Goal: Information Seeking & Learning: Learn about a topic

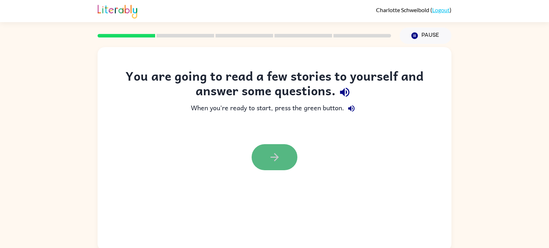
click at [272, 162] on icon "button" at bounding box center [274, 157] width 13 height 13
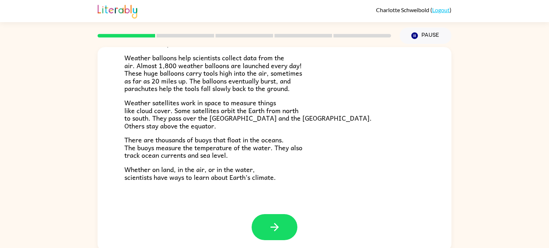
scroll to position [3, 0]
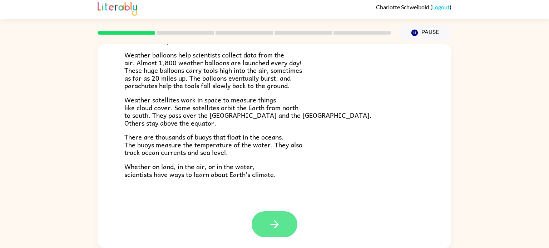
click at [268, 217] on button "button" at bounding box center [274, 224] width 46 height 26
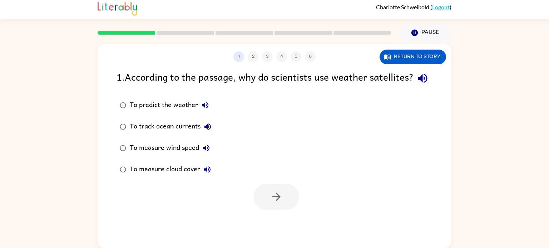
scroll to position [0, 0]
click at [188, 113] on div "To predict the weather" at bounding box center [171, 105] width 83 height 14
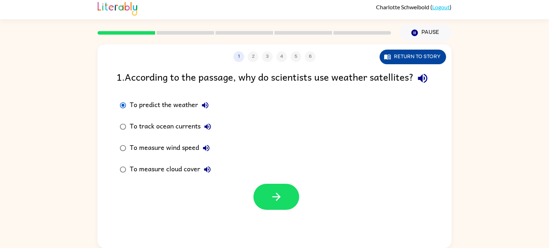
click at [429, 56] on button "Return to story" at bounding box center [412, 57] width 66 height 15
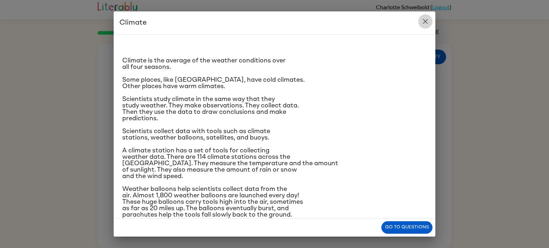
click at [423, 20] on icon "close" at bounding box center [425, 21] width 5 height 5
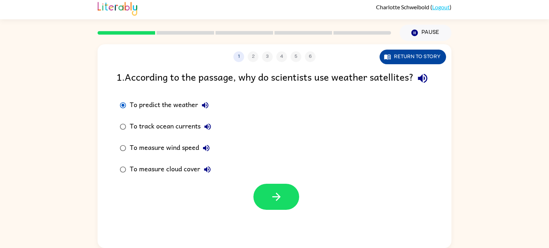
click at [402, 51] on button "Return to story" at bounding box center [412, 57] width 66 height 15
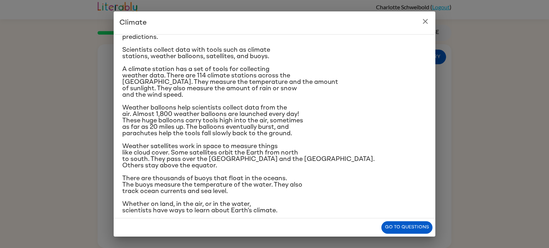
scroll to position [78, 0]
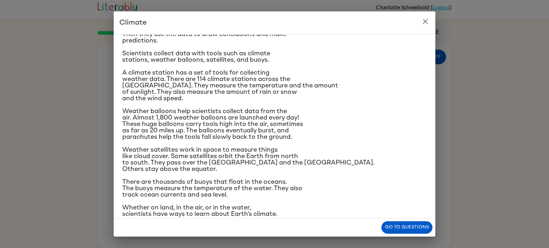
click at [428, 25] on icon "close" at bounding box center [425, 21] width 9 height 9
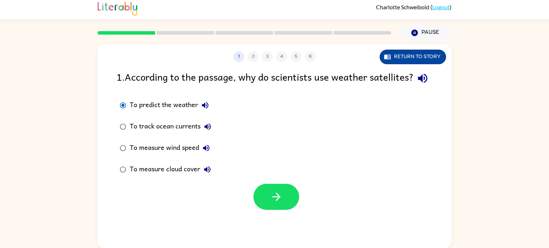
click at [422, 56] on button "Return to story" at bounding box center [412, 57] width 66 height 15
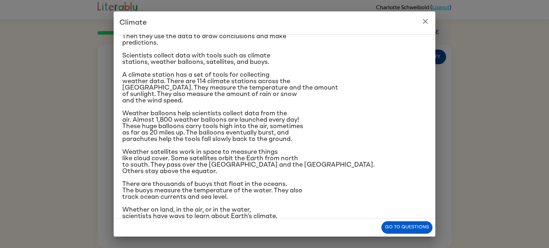
scroll to position [85, 0]
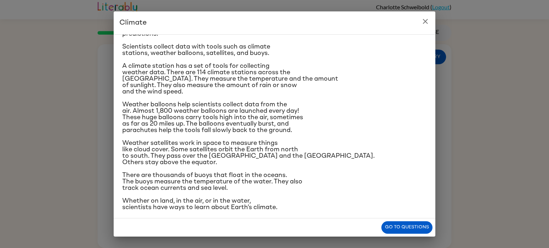
click at [423, 21] on icon "close" at bounding box center [425, 21] width 9 height 9
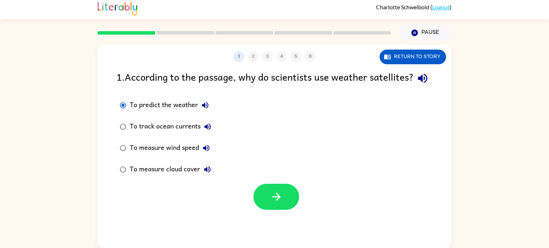
click at [178, 177] on div "To measure cloud cover" at bounding box center [172, 170] width 85 height 14
click at [287, 210] on button "button" at bounding box center [276, 197] width 46 height 26
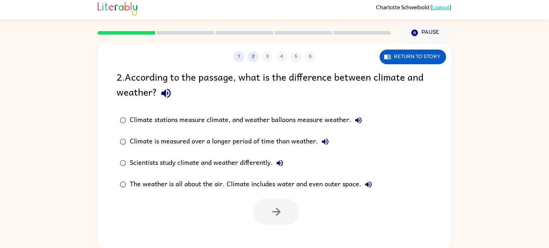
click at [330, 120] on div "Climate stations measure climate, and weather balloons measure weather." at bounding box center [248, 120] width 236 height 14
click at [271, 213] on icon "button" at bounding box center [276, 212] width 13 height 13
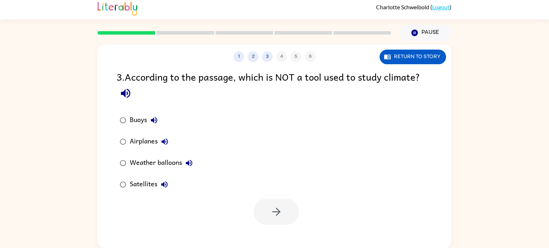
click at [153, 142] on div "Airplanes" at bounding box center [151, 142] width 42 height 14
click at [274, 216] on icon "button" at bounding box center [276, 212] width 13 height 13
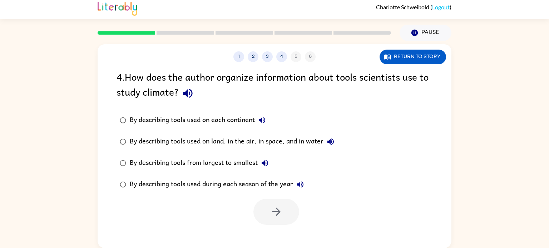
click at [261, 147] on div "By describing tools used on land, in the air, in space, and in water" at bounding box center [234, 142] width 208 height 14
click at [276, 220] on button "button" at bounding box center [276, 212] width 46 height 26
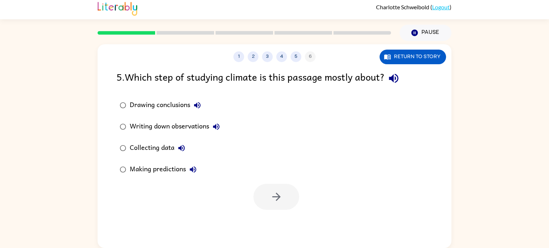
click at [159, 144] on div "Collecting data" at bounding box center [159, 148] width 59 height 14
click at [289, 196] on button "button" at bounding box center [276, 197] width 46 height 26
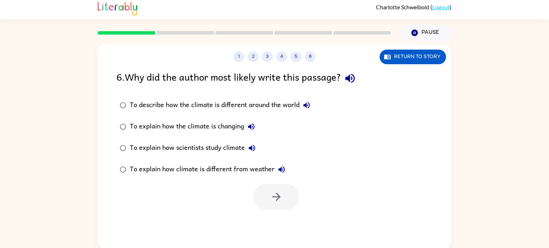
click at [192, 107] on div "To describe how the climate is different around the world" at bounding box center [222, 105] width 184 height 14
click at [193, 128] on div "To explain how the climate is changing" at bounding box center [194, 127] width 129 height 14
click at [185, 144] on div "To explain how scientists study climate" at bounding box center [194, 148] width 129 height 14
click at [275, 193] on icon "button" at bounding box center [276, 197] width 13 height 13
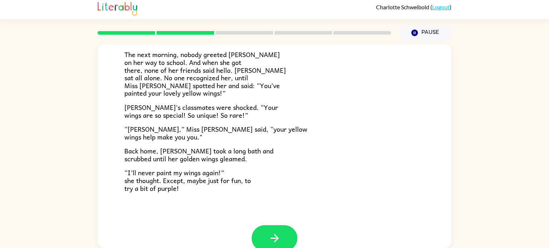
scroll to position [200, 0]
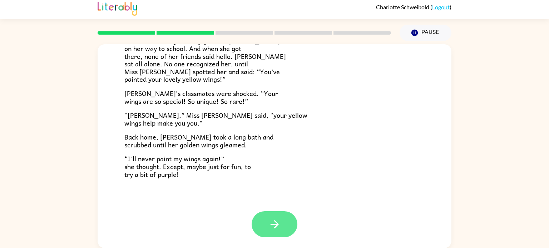
click at [283, 231] on button "button" at bounding box center [274, 224] width 46 height 26
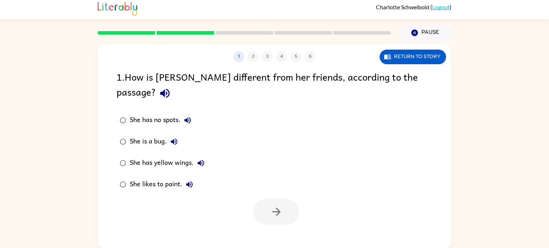
scroll to position [0, 0]
click at [141, 156] on div "She has yellow wings." at bounding box center [169, 163] width 78 height 14
click at [267, 199] on button "button" at bounding box center [276, 212] width 46 height 26
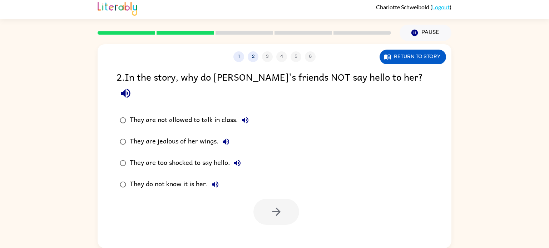
click at [181, 135] on div "They are jealous of her wings." at bounding box center [181, 142] width 103 height 14
click at [281, 206] on icon "button" at bounding box center [276, 212] width 13 height 13
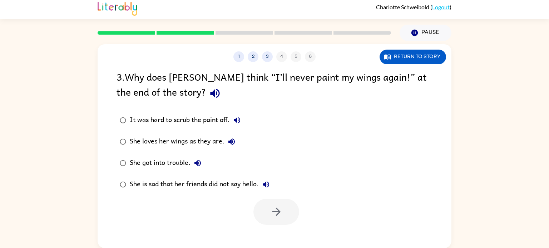
click at [155, 187] on div "She is sad that her friends did not say hello." at bounding box center [201, 185] width 143 height 14
click at [265, 209] on button "button" at bounding box center [276, 212] width 46 height 26
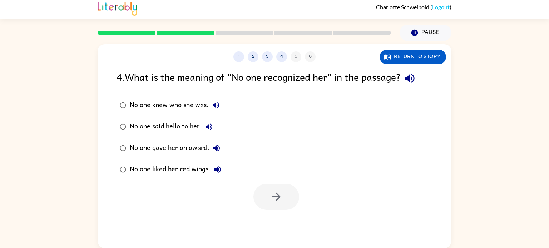
click at [165, 133] on div "No one said hello to her." at bounding box center [173, 127] width 86 height 14
click at [263, 197] on button "button" at bounding box center [276, 197] width 46 height 26
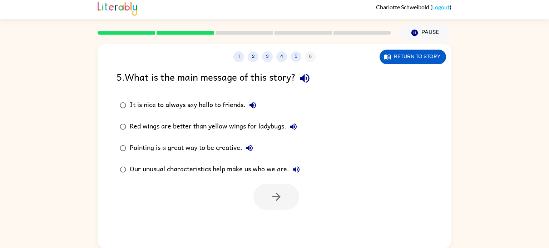
click at [207, 167] on div "Our unusual characteristics help make us who we are." at bounding box center [217, 170] width 174 height 14
click at [268, 203] on button "button" at bounding box center [276, 197] width 46 height 26
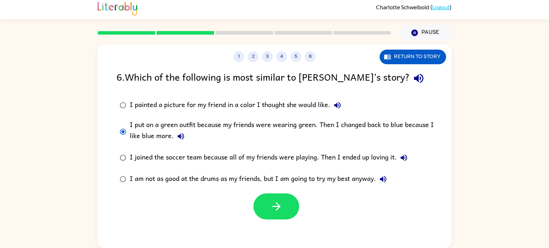
click at [281, 192] on div at bounding box center [275, 205] width 354 height 30
click at [281, 195] on button "button" at bounding box center [276, 207] width 46 height 26
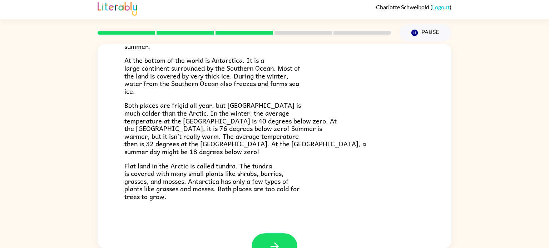
scroll to position [151, 0]
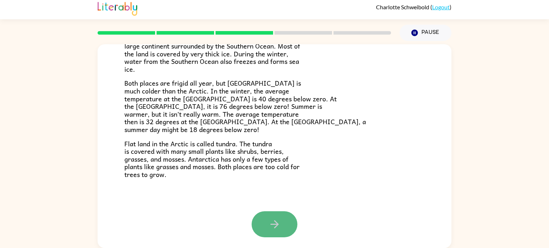
click at [265, 220] on button "button" at bounding box center [274, 224] width 46 height 26
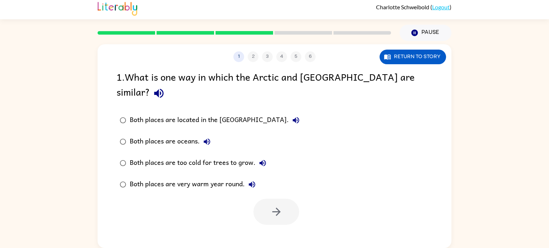
click at [197, 156] on div "Both places are too cold for trees to grow." at bounding box center [200, 163] width 140 height 14
click at [265, 199] on button "button" at bounding box center [276, 212] width 46 height 26
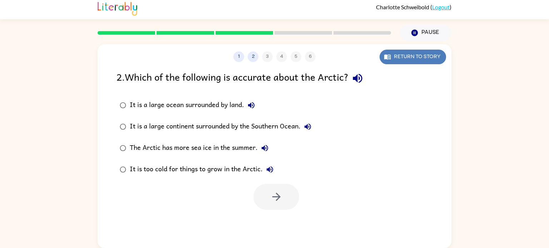
click at [403, 59] on button "Return to story" at bounding box center [412, 57] width 66 height 15
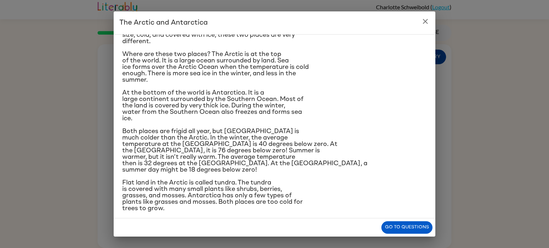
scroll to position [40, 0]
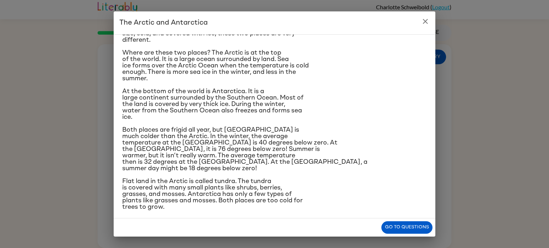
click at [429, 17] on button "close" at bounding box center [425, 21] width 14 height 14
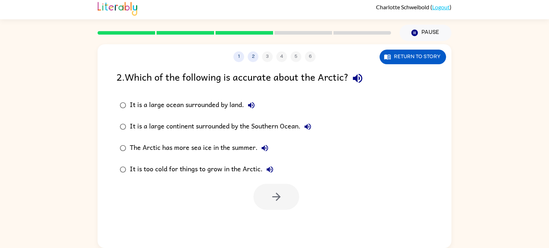
click at [296, 127] on div "It is a large continent surrounded by the Southern Ocean." at bounding box center [222, 127] width 185 height 14
click at [286, 198] on button "button" at bounding box center [276, 197] width 46 height 26
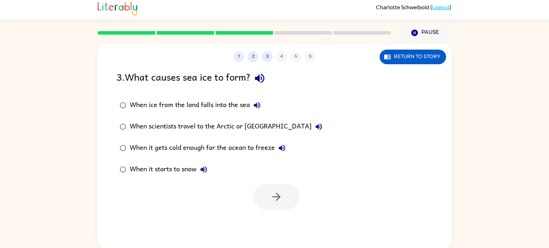
click at [249, 142] on div "When it gets cold enough for the ocean to freeze" at bounding box center [209, 148] width 159 height 14
click at [279, 205] on button "button" at bounding box center [276, 197] width 46 height 26
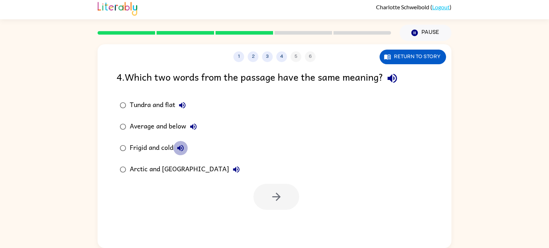
click at [180, 150] on icon "button" at bounding box center [180, 148] width 6 height 6
click at [160, 102] on div "Tundra and flat" at bounding box center [160, 105] width 60 height 14
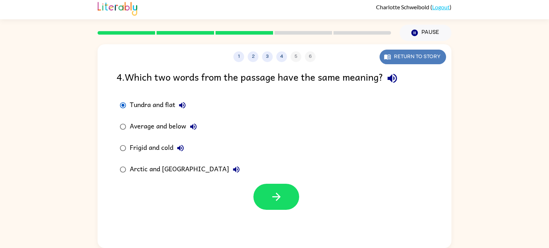
click at [427, 51] on button "Return to story" at bounding box center [412, 57] width 66 height 15
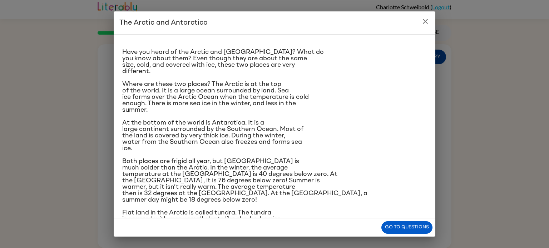
scroll to position [0, 0]
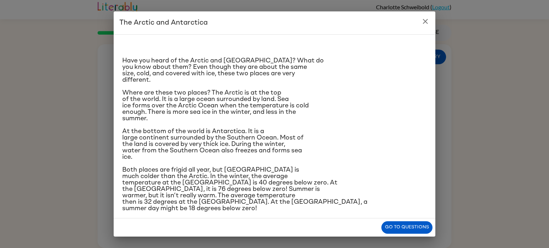
click at [429, 19] on button "close" at bounding box center [425, 21] width 14 height 14
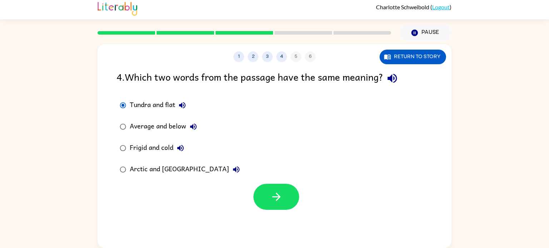
click at [166, 126] on div "Average and below" at bounding box center [165, 127] width 71 height 14
click at [432, 61] on button "Return to story" at bounding box center [412, 57] width 66 height 15
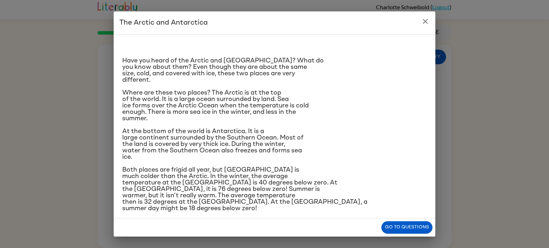
click at [427, 25] on icon "close" at bounding box center [425, 21] width 9 height 9
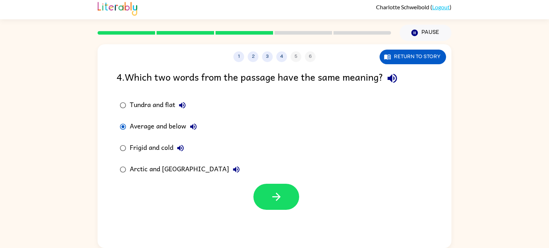
click at [149, 150] on div "Frigid and cold" at bounding box center [159, 148] width 58 height 14
click at [283, 199] on button "button" at bounding box center [276, 197] width 46 height 26
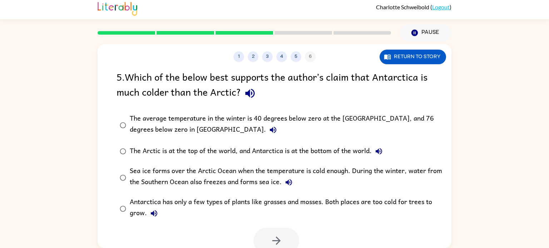
click at [414, 119] on div "The average temperature in the winter is 40 degrees below zero at the [GEOGRAPH…" at bounding box center [286, 125] width 312 height 24
click at [277, 238] on icon "button" at bounding box center [276, 241] width 13 height 13
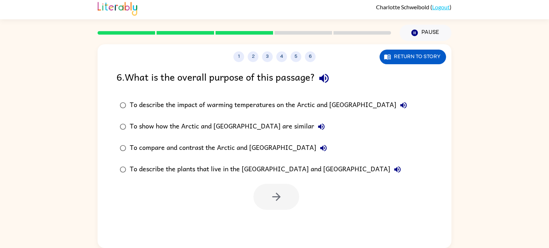
click at [248, 121] on div "To show how the Arctic and [GEOGRAPHIC_DATA] are similar" at bounding box center [229, 127] width 199 height 14
click at [248, 150] on div "To compare and contrast the Arctic and [GEOGRAPHIC_DATA]" at bounding box center [230, 148] width 201 height 14
click at [260, 202] on button "button" at bounding box center [276, 197] width 46 height 26
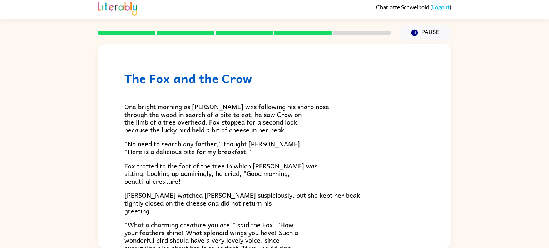
drag, startPoint x: 131, startPoint y: 109, endPoint x: 195, endPoint y: 98, distance: 65.2
click at [195, 98] on div "One bright morning as [PERSON_NAME] was following his sharp nose through the wo…" at bounding box center [274, 202] width 300 height 233
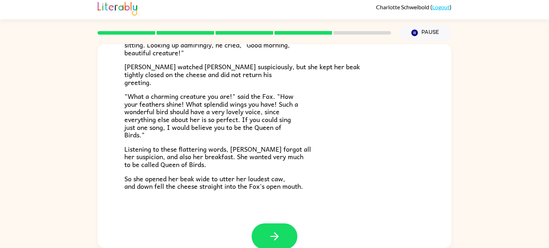
scroll to position [140, 0]
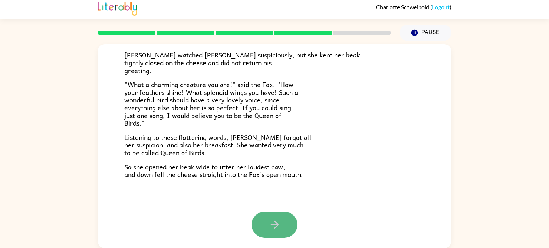
click at [283, 220] on button "button" at bounding box center [274, 225] width 46 height 26
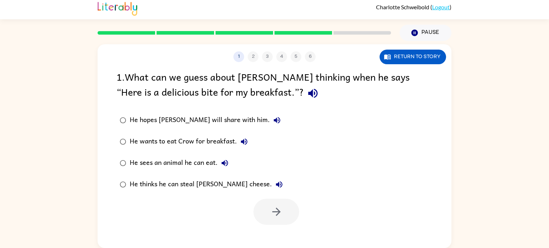
click at [158, 183] on div "He thinks he can steal [PERSON_NAME] cheese." at bounding box center [208, 185] width 156 height 14
click at [275, 208] on icon "button" at bounding box center [276, 212] width 13 height 13
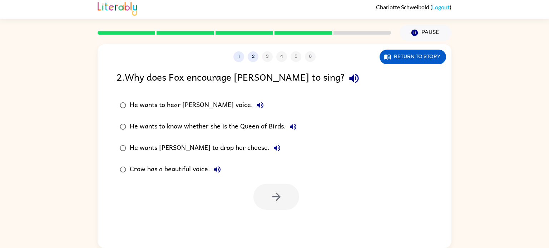
click at [200, 148] on div "He wants [PERSON_NAME] to drop her cheese." at bounding box center [207, 148] width 154 height 14
click at [281, 196] on icon "button" at bounding box center [276, 197] width 13 height 13
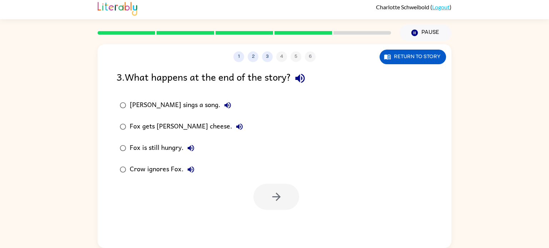
click at [164, 96] on label "[PERSON_NAME] sings a song." at bounding box center [182, 105] width 138 height 21
click at [159, 129] on div "Fox gets [PERSON_NAME] cheese." at bounding box center [188, 127] width 117 height 14
click at [265, 198] on button "button" at bounding box center [276, 197] width 46 height 26
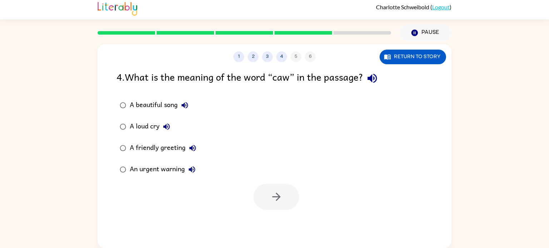
click at [165, 147] on div "A friendly greeting" at bounding box center [165, 148] width 70 height 14
click at [289, 201] on button "button" at bounding box center [276, 197] width 46 height 26
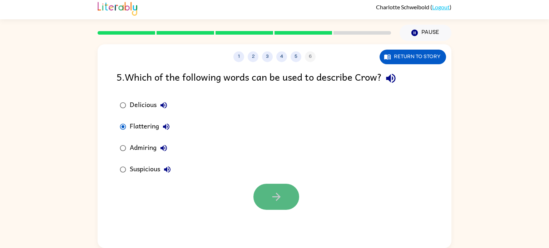
click at [278, 199] on icon "button" at bounding box center [276, 197] width 13 height 13
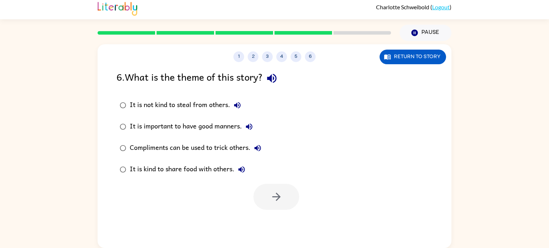
click at [206, 146] on div "Compliments can be used to trick others." at bounding box center [197, 148] width 135 height 14
click at [277, 199] on icon "button" at bounding box center [276, 197] width 8 height 8
